Goal: Navigation & Orientation: Find specific page/section

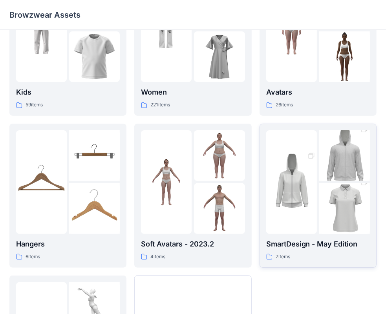
scroll to position [78, 0]
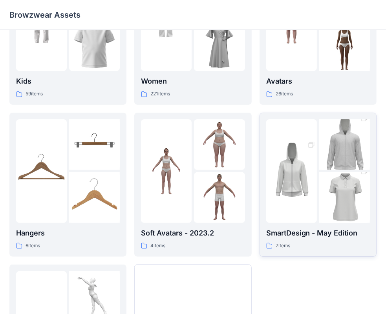
click at [281, 239] on div "SmartDesign - May Edition 7 items" at bounding box center [318, 238] width 104 height 22
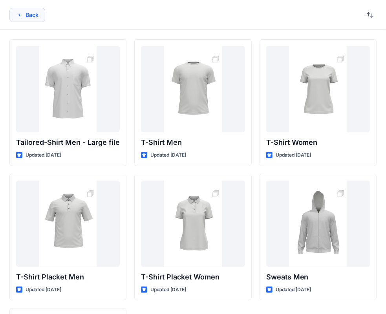
click at [18, 14] on icon "button" at bounding box center [19, 15] width 6 height 6
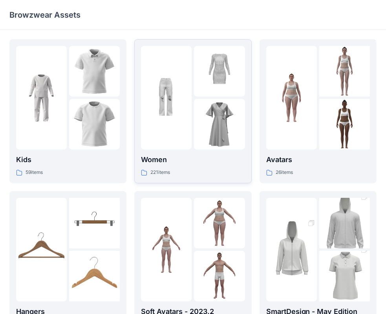
click at [178, 131] on div at bounding box center [166, 98] width 51 height 104
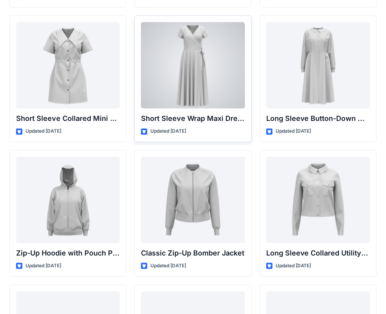
scroll to position [1524, 0]
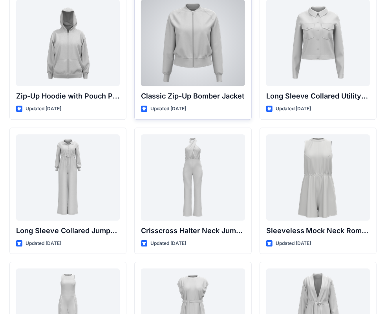
click at [199, 64] on div at bounding box center [193, 43] width 104 height 86
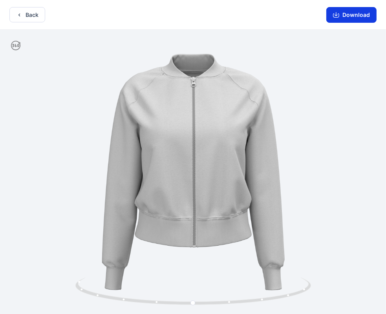
click at [337, 17] on icon "button" at bounding box center [336, 15] width 6 height 4
click at [18, 16] on icon "button" at bounding box center [19, 15] width 6 height 6
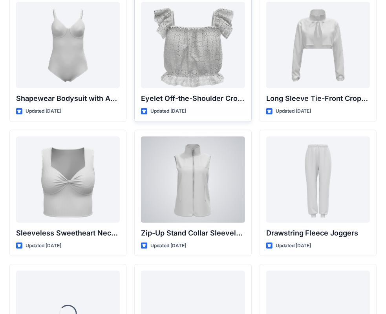
scroll to position [2599, 0]
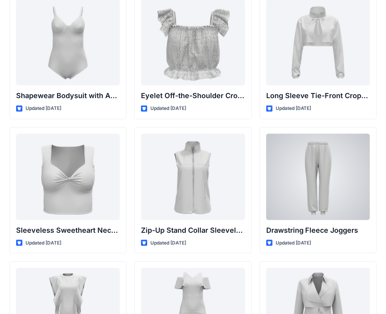
click at [327, 163] on div at bounding box center [318, 177] width 104 height 86
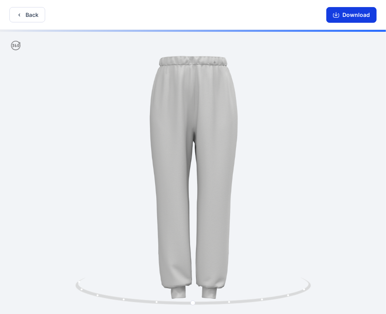
click at [334, 17] on icon "button" at bounding box center [336, 15] width 6 height 6
